Goal: Task Accomplishment & Management: Use online tool/utility

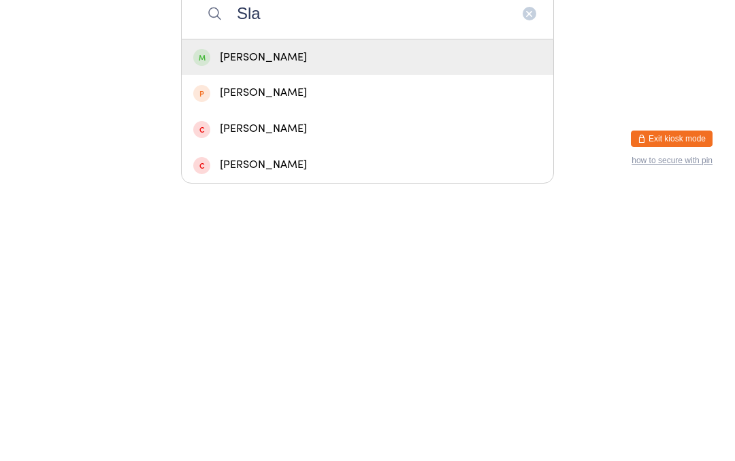
type input "Sla"
click at [251, 322] on div "[PERSON_NAME]" at bounding box center [367, 331] width 348 height 18
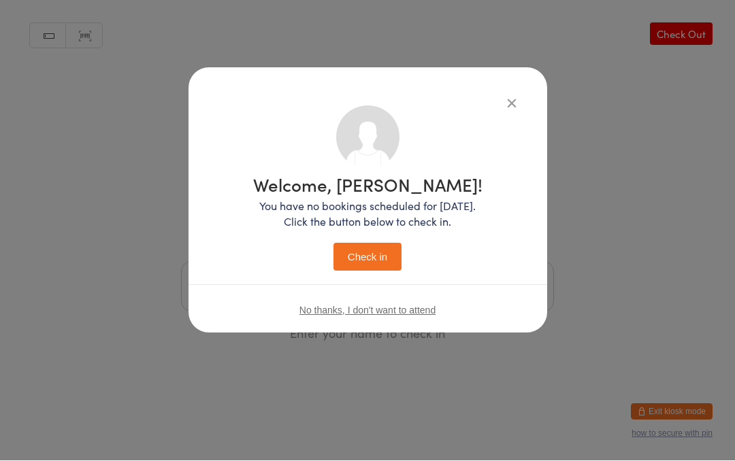
click at [380, 253] on button "Check in" at bounding box center [367, 258] width 68 height 28
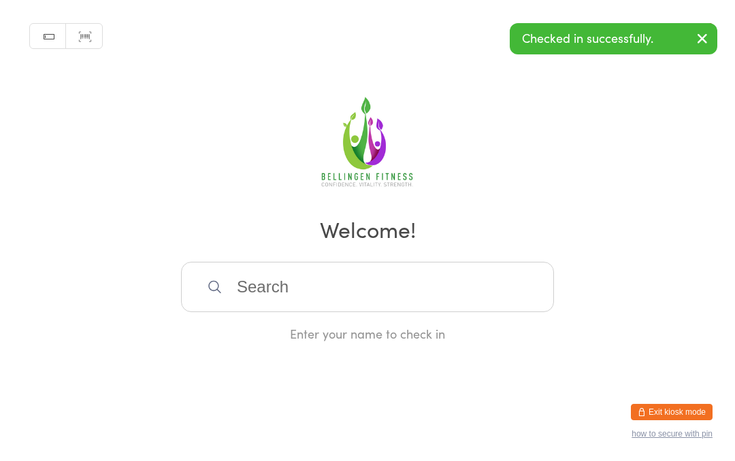
click at [317, 296] on input "search" at bounding box center [367, 287] width 373 height 50
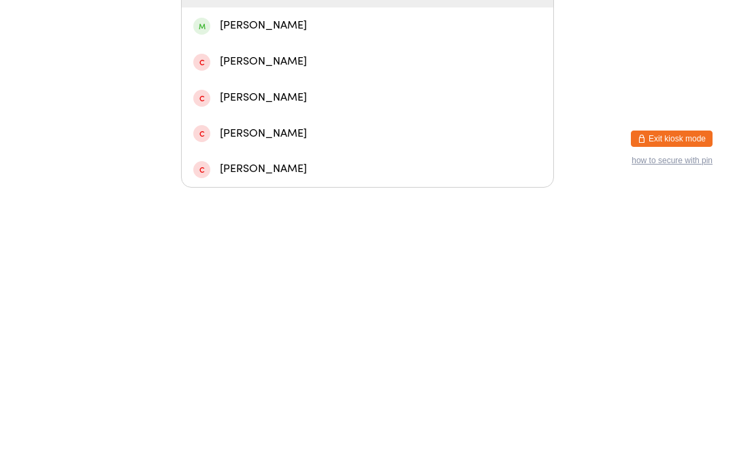
type input "Dem"
click at [257, 290] on div "[PERSON_NAME]" at bounding box center [367, 299] width 348 height 18
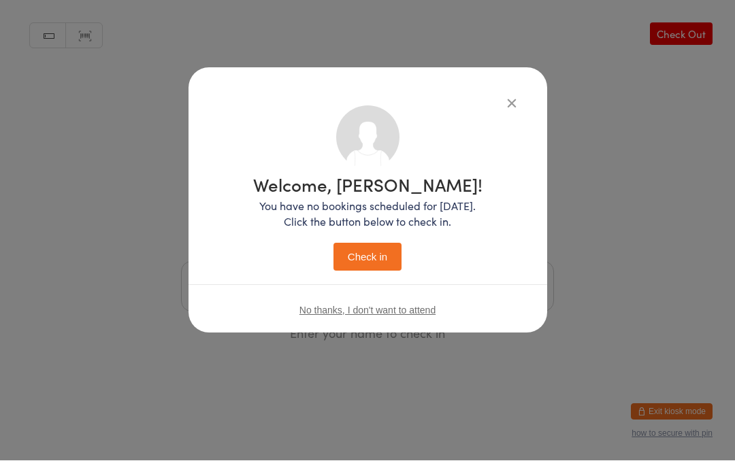
click at [383, 257] on button "Check in" at bounding box center [367, 258] width 68 height 28
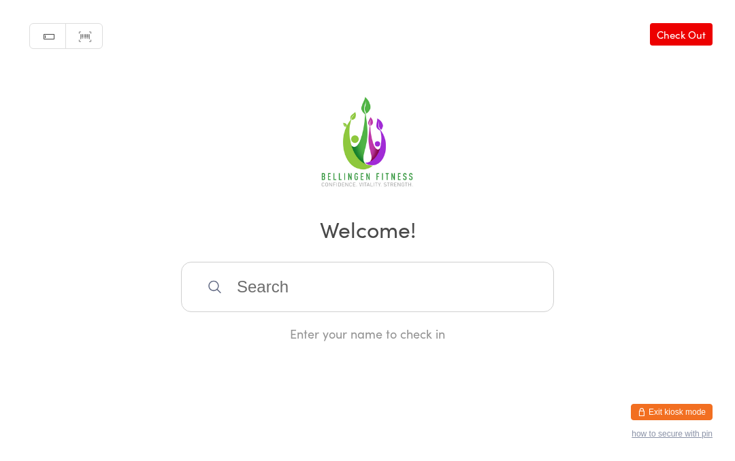
click at [388, 300] on input "search" at bounding box center [367, 287] width 373 height 50
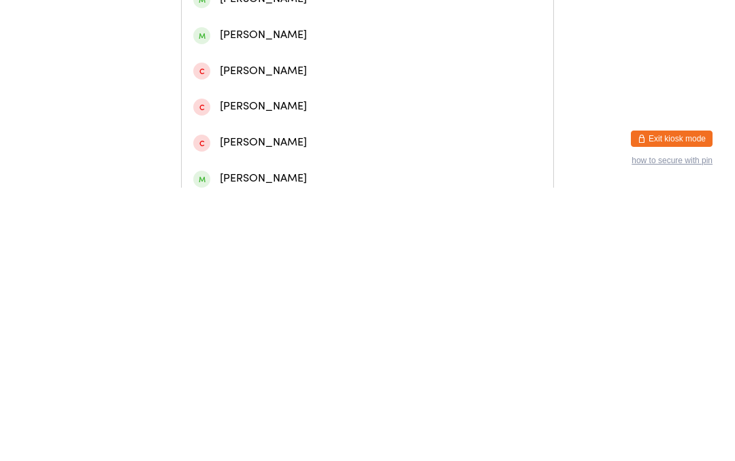
type input "Mclenn"
click at [293, 138] on div "[PERSON_NAME]" at bounding box center [367, 129] width 348 height 18
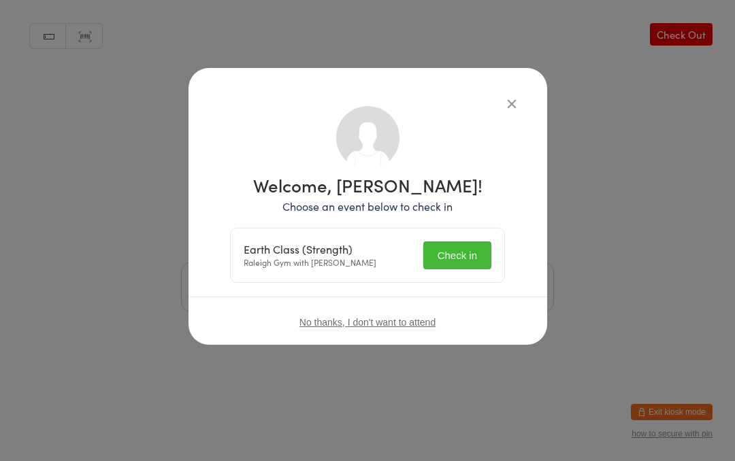
click at [468, 251] on button "Check in" at bounding box center [457, 256] width 68 height 28
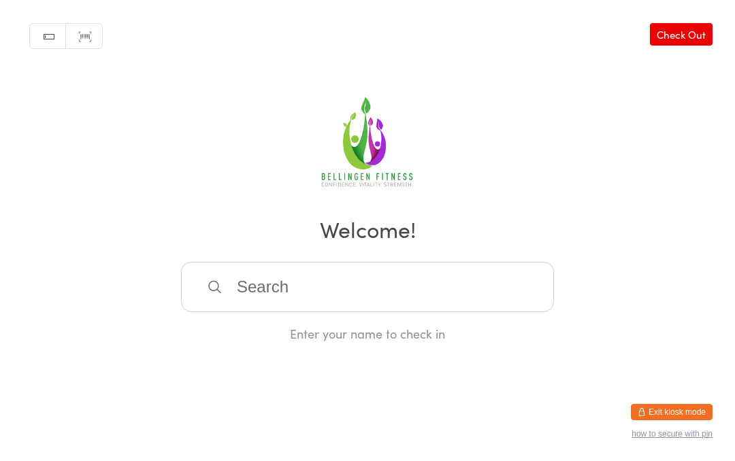
click at [295, 290] on input "search" at bounding box center [367, 287] width 373 height 50
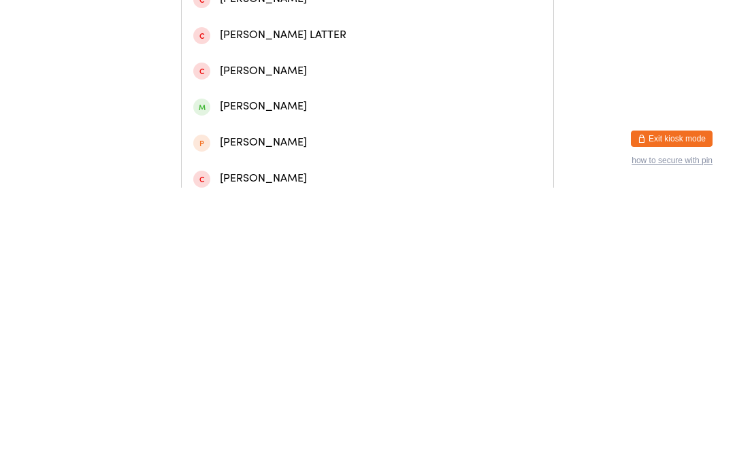
type input "[PERSON_NAME]"
click at [277, 102] on div "[PERSON_NAME]" at bounding box center [367, 93] width 348 height 18
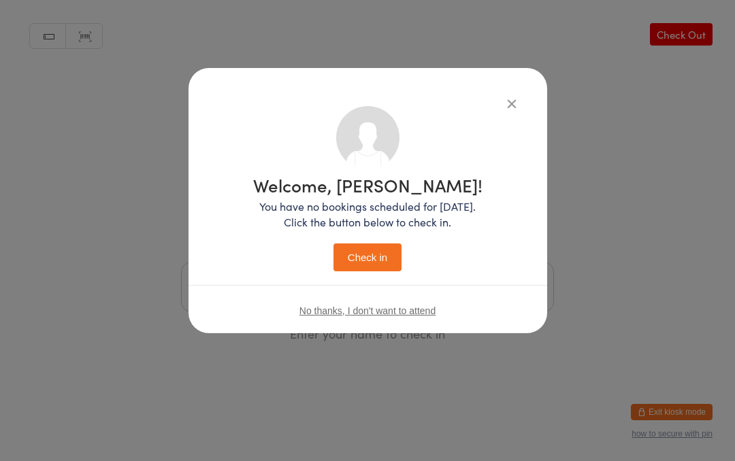
click at [372, 261] on button "Check in" at bounding box center [367, 258] width 68 height 28
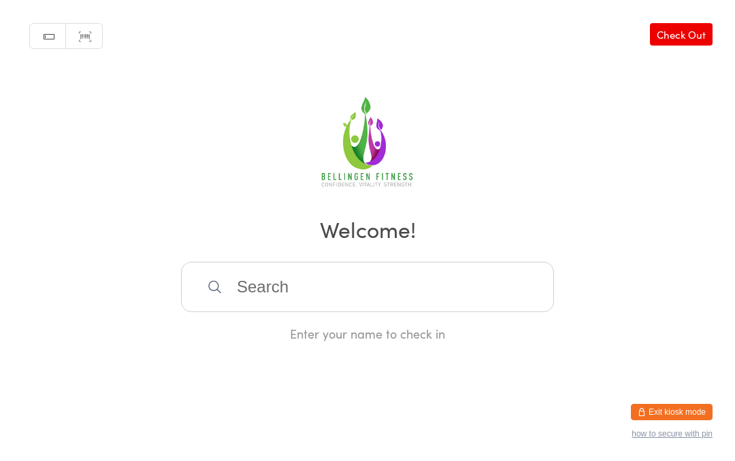
click at [315, 277] on input "search" at bounding box center [367, 287] width 373 height 50
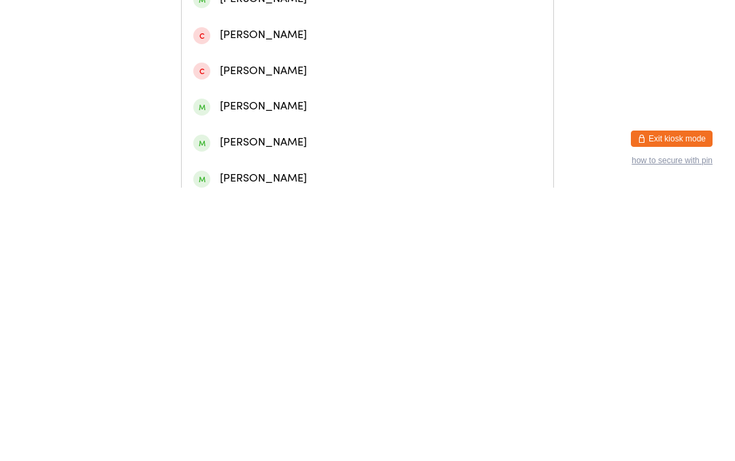
type input "Rachael he"
click at [338, 138] on div "[PERSON_NAME] #945476" at bounding box center [367, 129] width 348 height 18
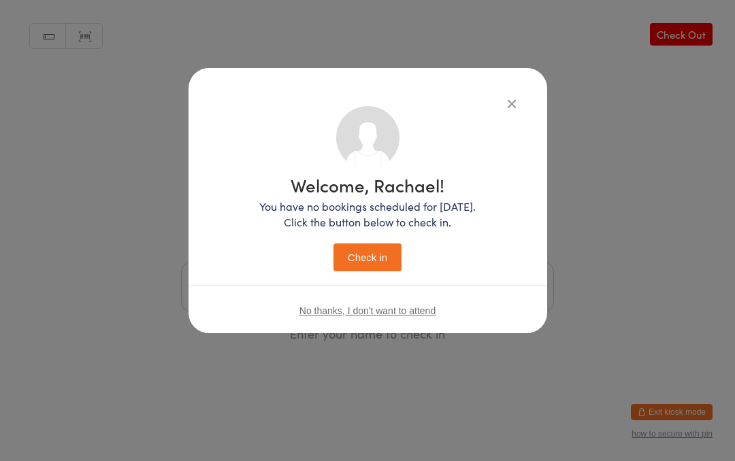
click at [378, 257] on button "Check in" at bounding box center [367, 258] width 68 height 28
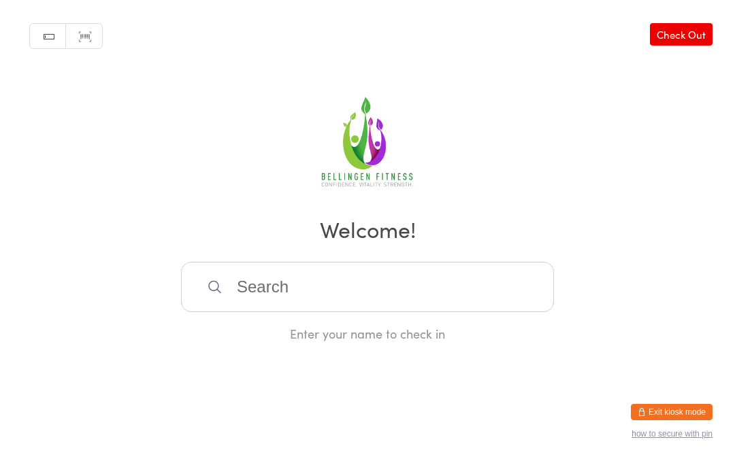
click at [299, 287] on input "search" at bounding box center [367, 287] width 373 height 50
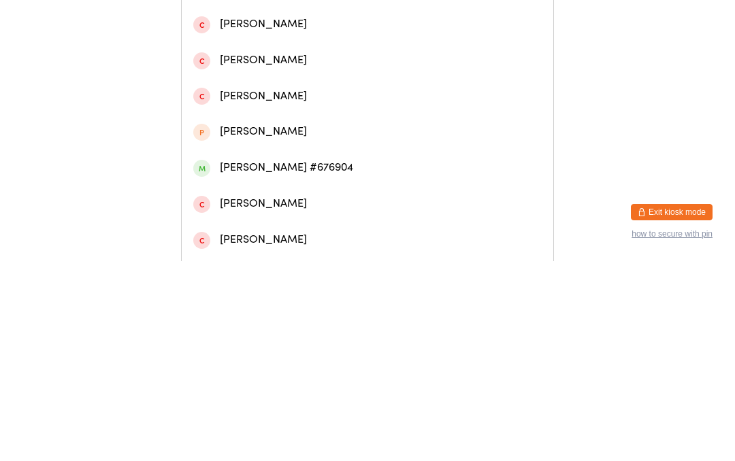
scroll to position [355, 0]
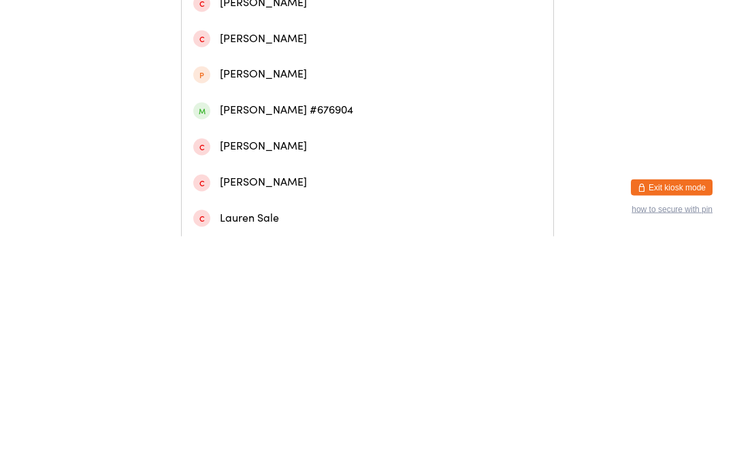
type input "[PERSON_NAME]"
click at [257, 326] on div "[PERSON_NAME] #676904" at bounding box center [367, 335] width 348 height 18
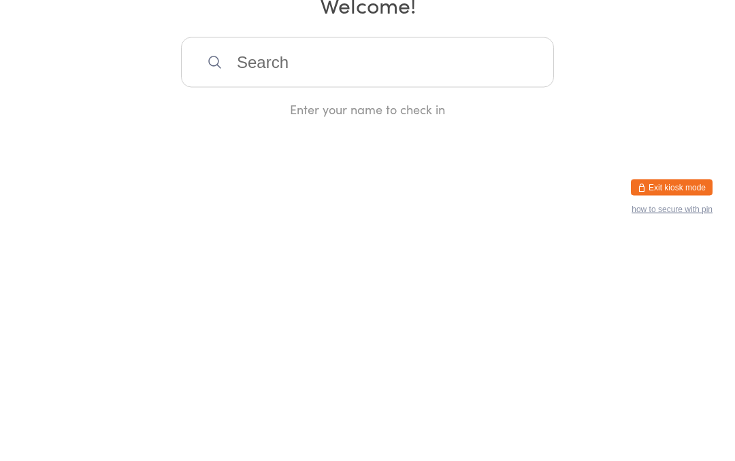
scroll to position [0, 0]
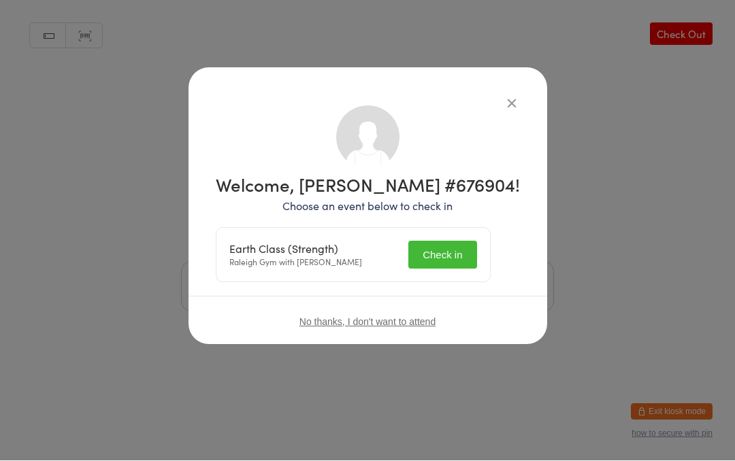
click at [454, 250] on button "Check in" at bounding box center [442, 256] width 68 height 28
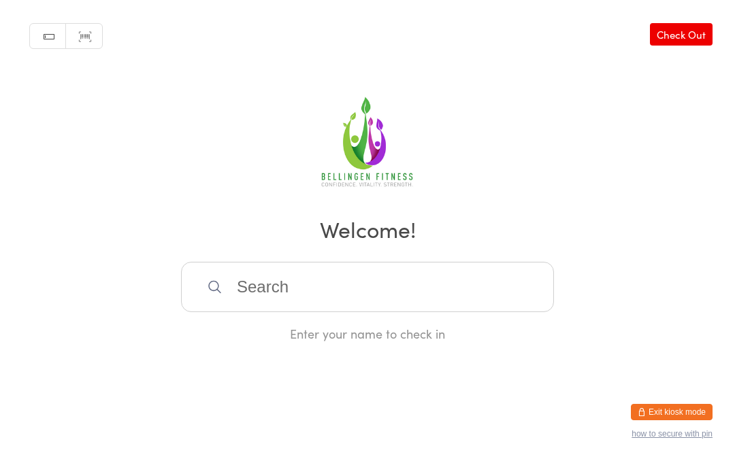
click at [342, 287] on input "search" at bounding box center [367, 287] width 373 height 50
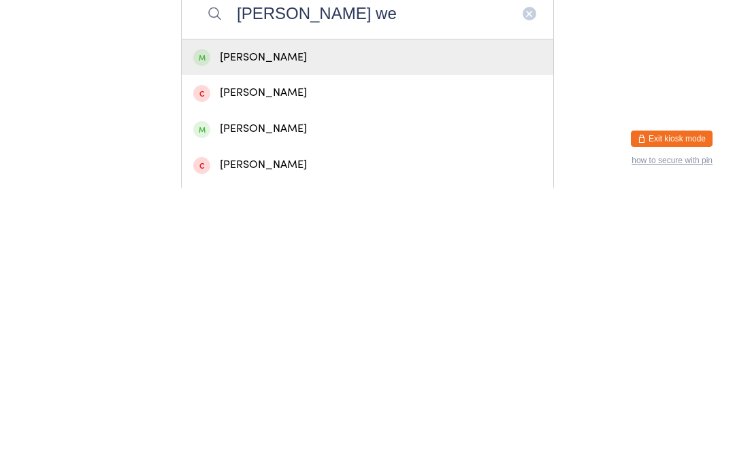
type input "[PERSON_NAME] we"
click at [267, 322] on div "[PERSON_NAME]" at bounding box center [367, 331] width 348 height 18
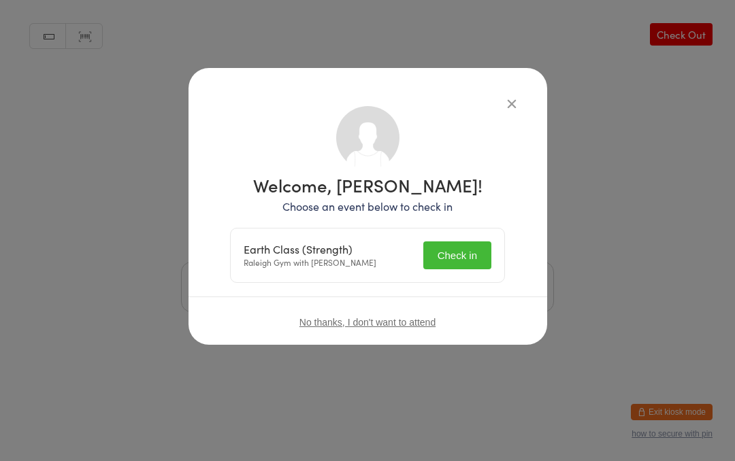
click at [465, 251] on button "Check in" at bounding box center [457, 256] width 68 height 28
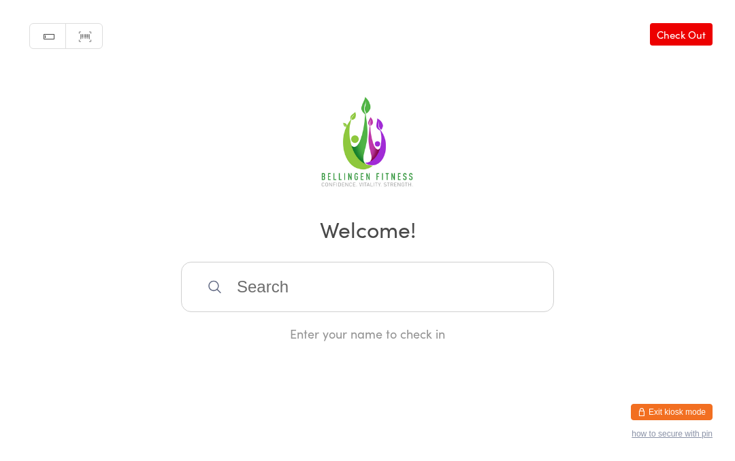
click at [361, 297] on input "search" at bounding box center [367, 287] width 373 height 50
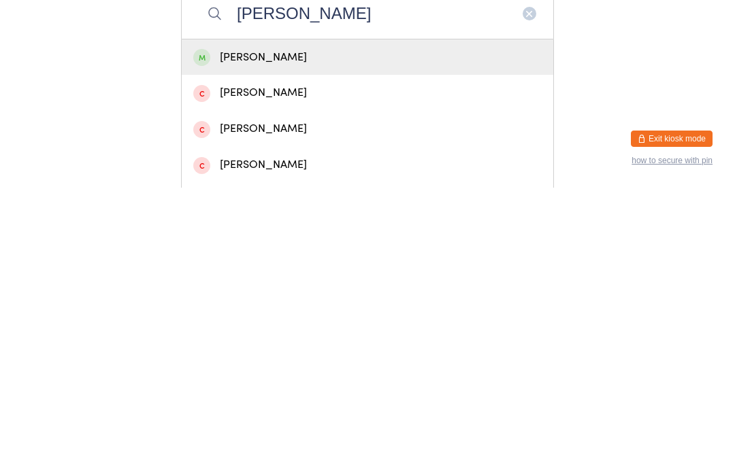
type input "[PERSON_NAME]"
click at [292, 322] on div "[PERSON_NAME]" at bounding box center [367, 331] width 348 height 18
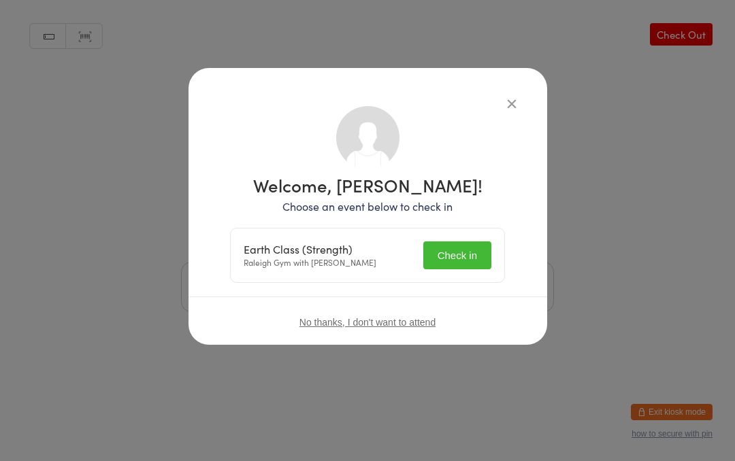
click at [458, 248] on button "Check in" at bounding box center [457, 256] width 68 height 28
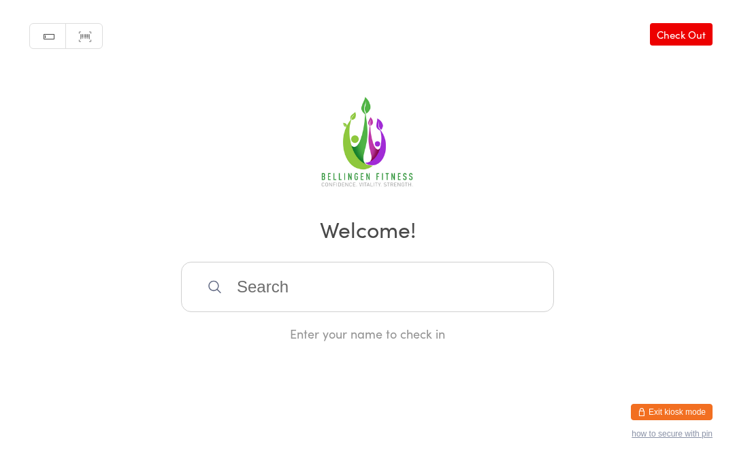
click at [329, 295] on input "search" at bounding box center [367, 287] width 373 height 50
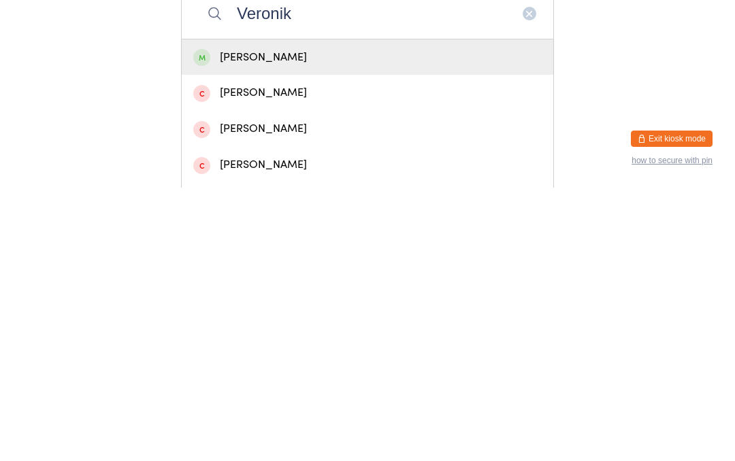
type input "Veronik"
click at [361, 322] on div "[PERSON_NAME]" at bounding box center [367, 331] width 348 height 18
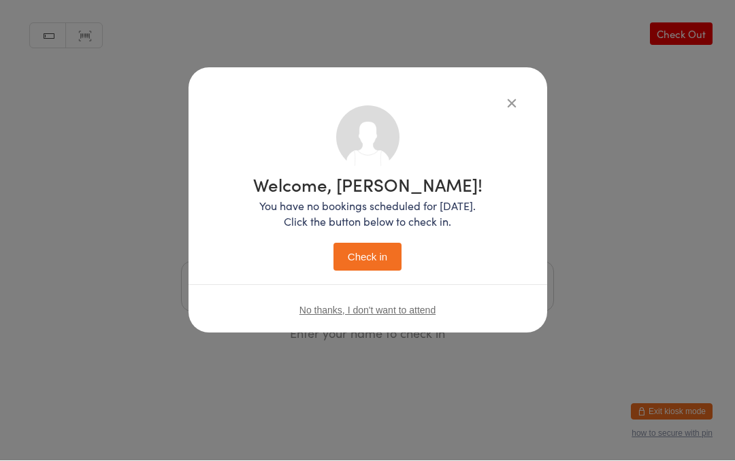
click at [386, 245] on button "Check in" at bounding box center [367, 258] width 68 height 28
